Goal: Task Accomplishment & Management: Manage account settings

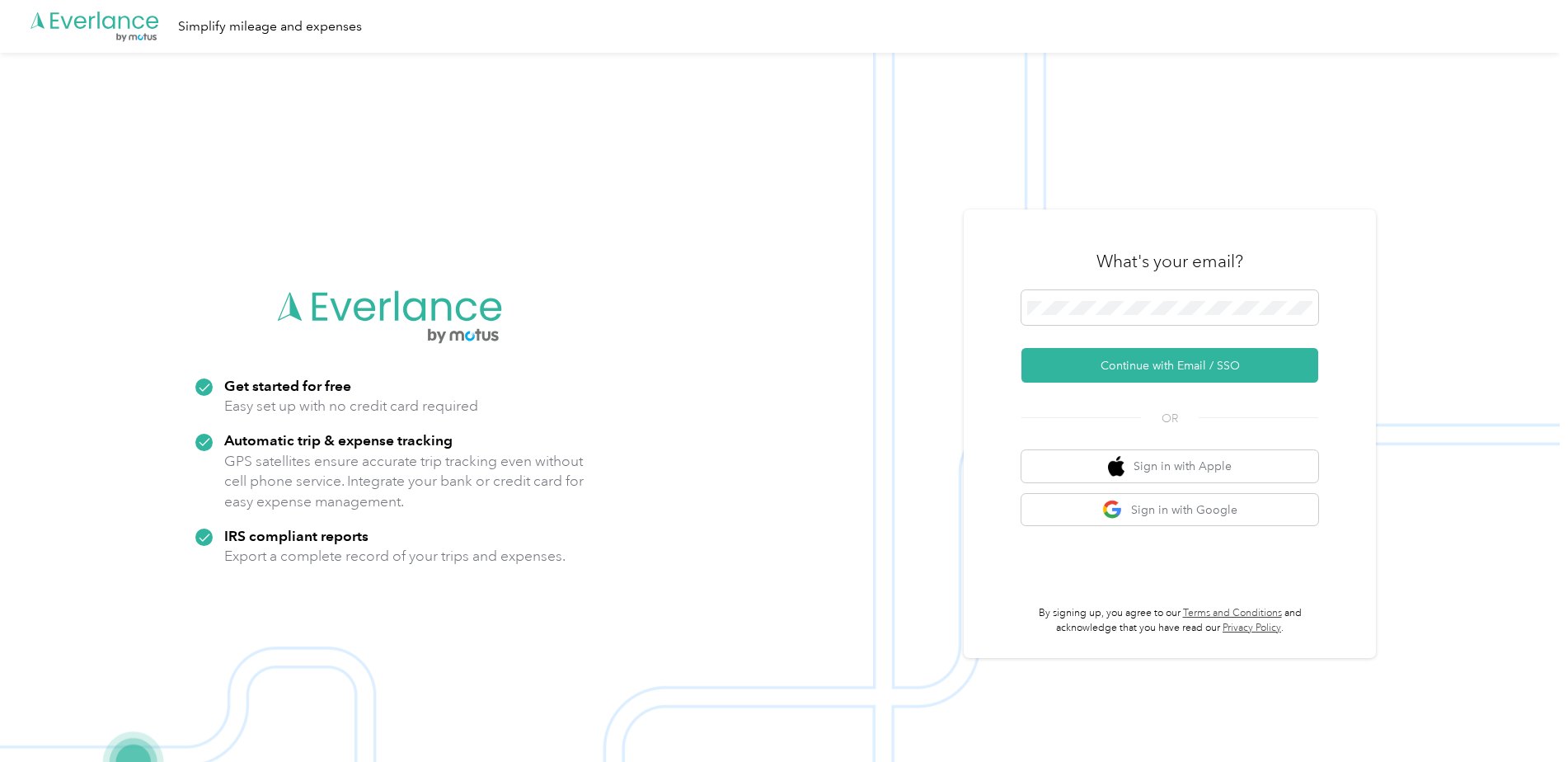
click at [1174, 284] on div "What's your email?" at bounding box center [1170, 260] width 297 height 57
click at [1121, 361] on button "Continue with Email / SSO" at bounding box center [1170, 365] width 297 height 35
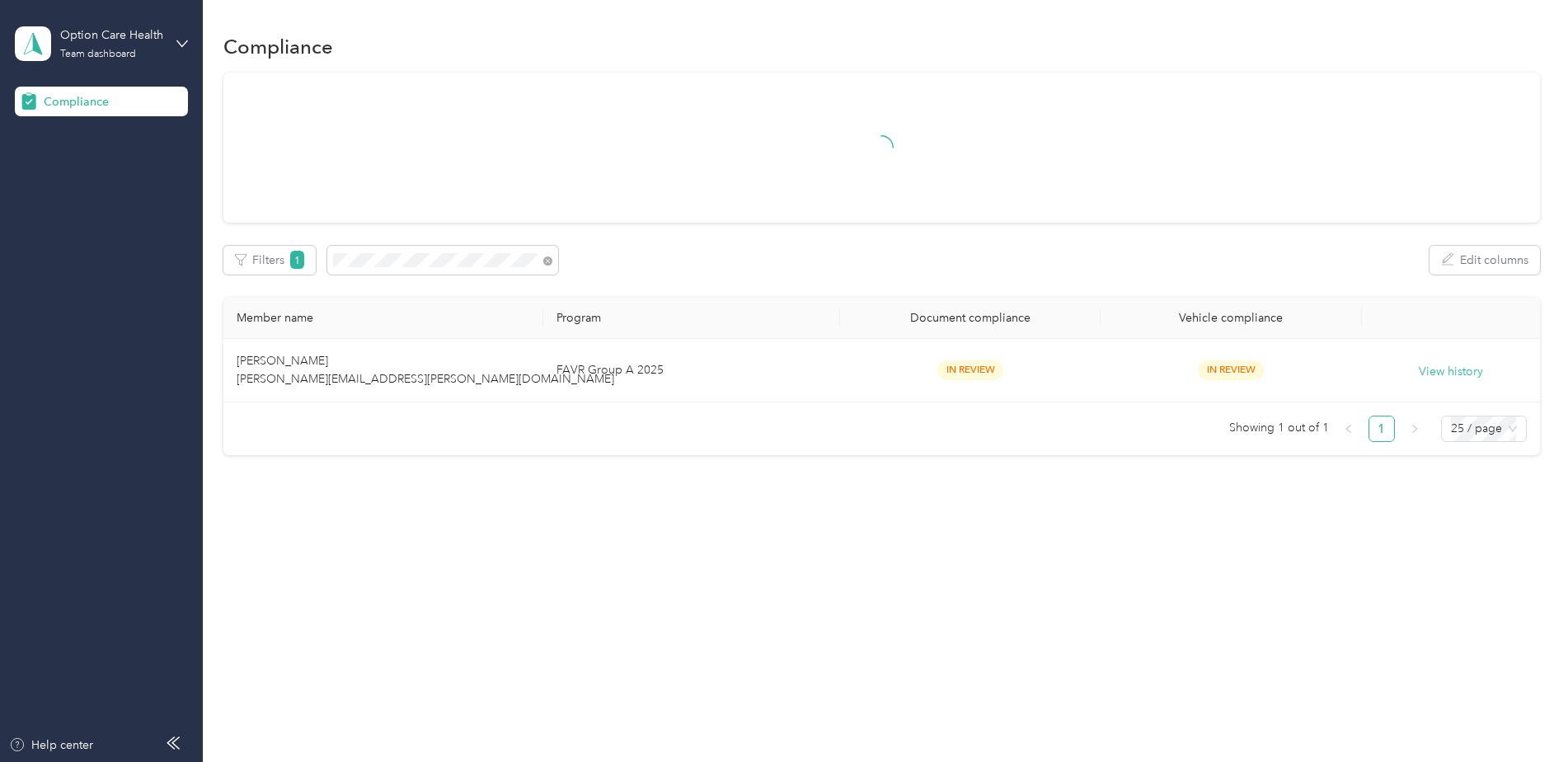
drag, startPoint x: 183, startPoint y: 38, endPoint x: 183, endPoint y: 52, distance: 14.0
click at [184, 38] on icon at bounding box center [182, 44] width 12 height 12
click at [110, 178] on div "Log out" at bounding box center [188, 169] width 324 height 29
